Goal: Information Seeking & Learning: Learn about a topic

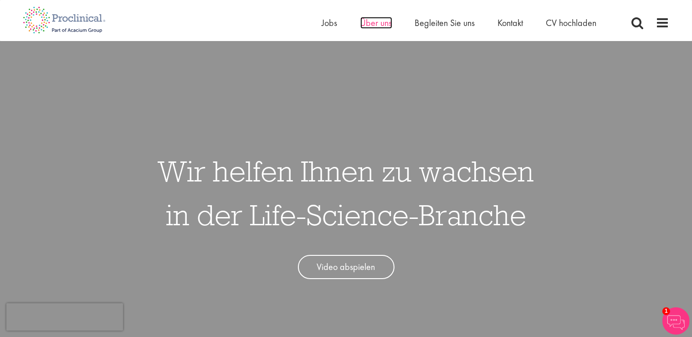
click at [385, 26] on span "Über uns" at bounding box center [376, 23] width 32 height 12
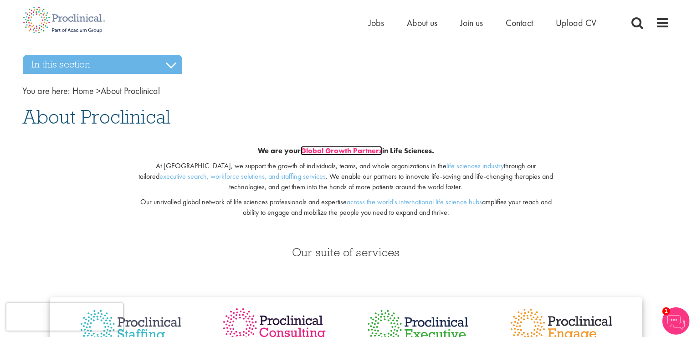
click at [369, 151] on link "Global Growth Partners" at bounding box center [342, 151] width 82 height 10
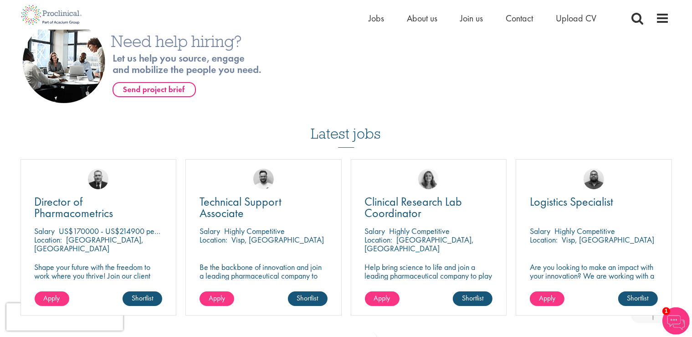
scroll to position [3368, 0]
